Goal: Navigation & Orientation: Go to known website

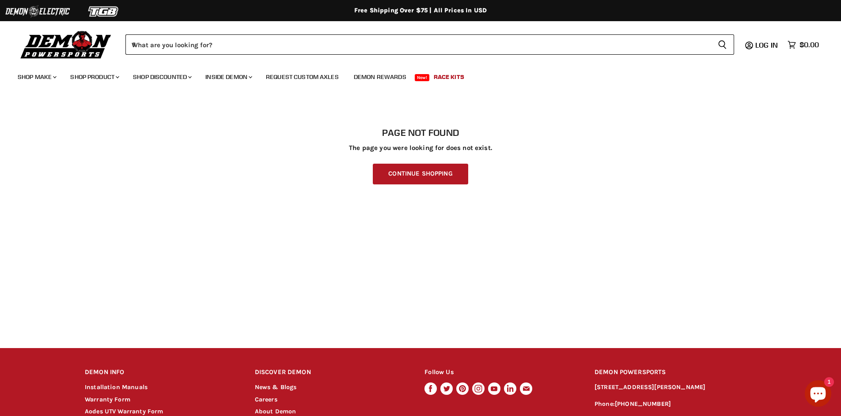
scroll to position [113, 0]
